Goal: Transaction & Acquisition: Purchase product/service

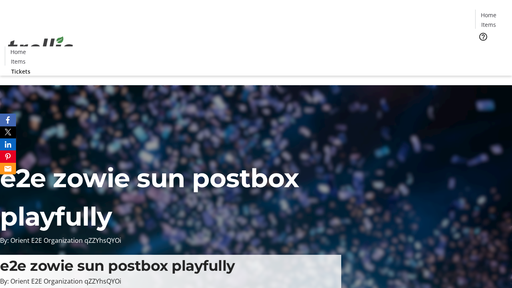
click at [481, 46] on span "Tickets" at bounding box center [490, 50] width 19 height 8
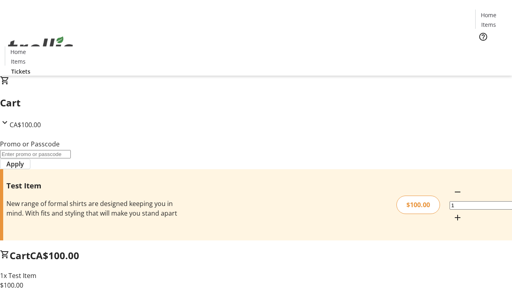
type input "PERCENT"
